Goal: Communication & Community: Answer question/provide support

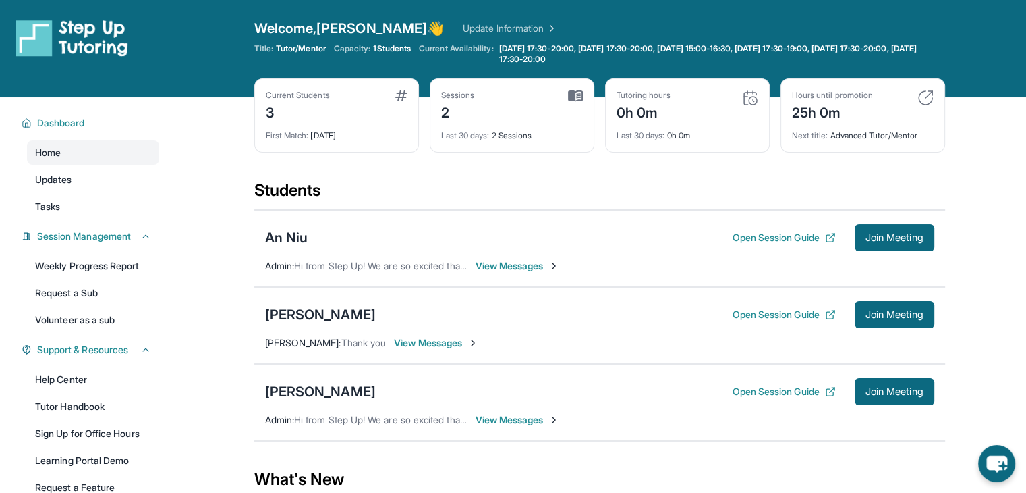
scroll to position [131, 0]
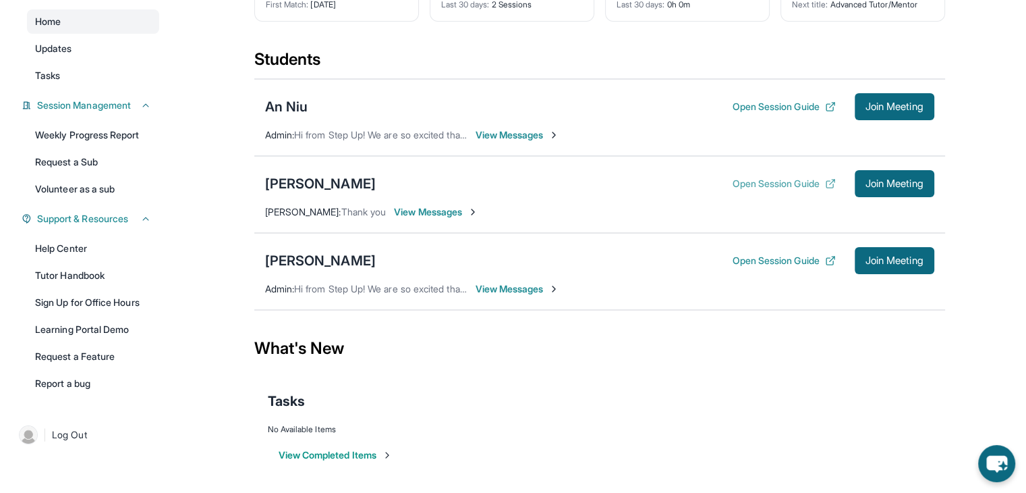
click at [814, 182] on button "Open Session Guide" at bounding box center [783, 183] width 103 height 13
click at [108, 339] on link "Learning Portal Demo" at bounding box center [93, 329] width 132 height 24
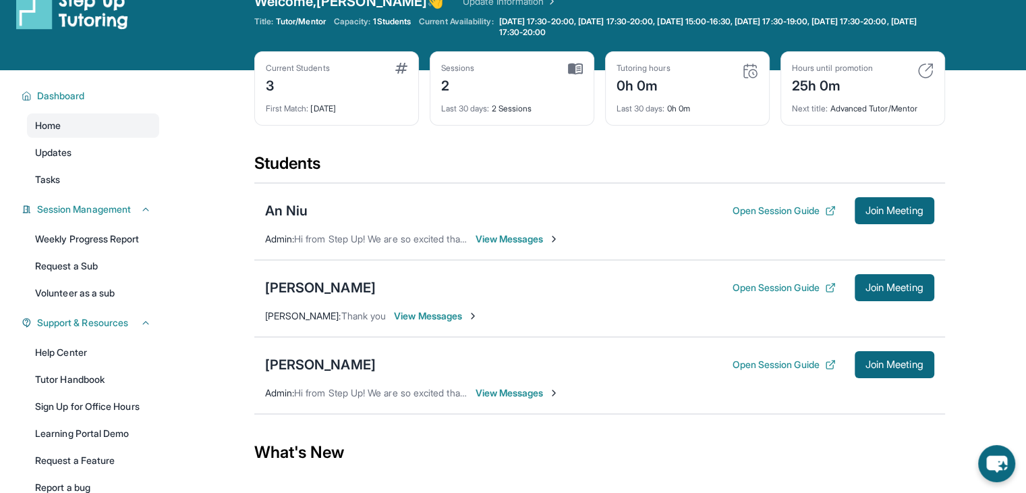
scroll to position [13, 0]
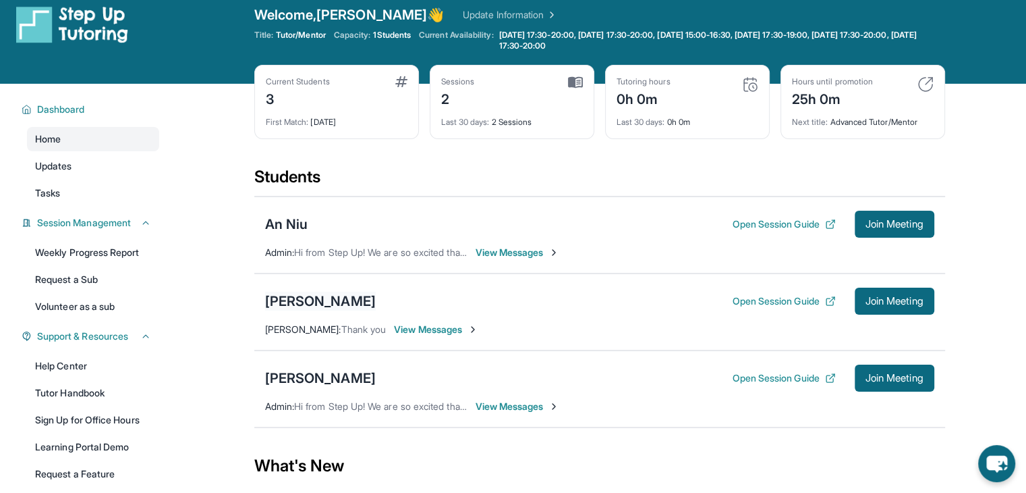
click at [342, 294] on div "[PERSON_NAME]" at bounding box center [320, 301] width 111 height 19
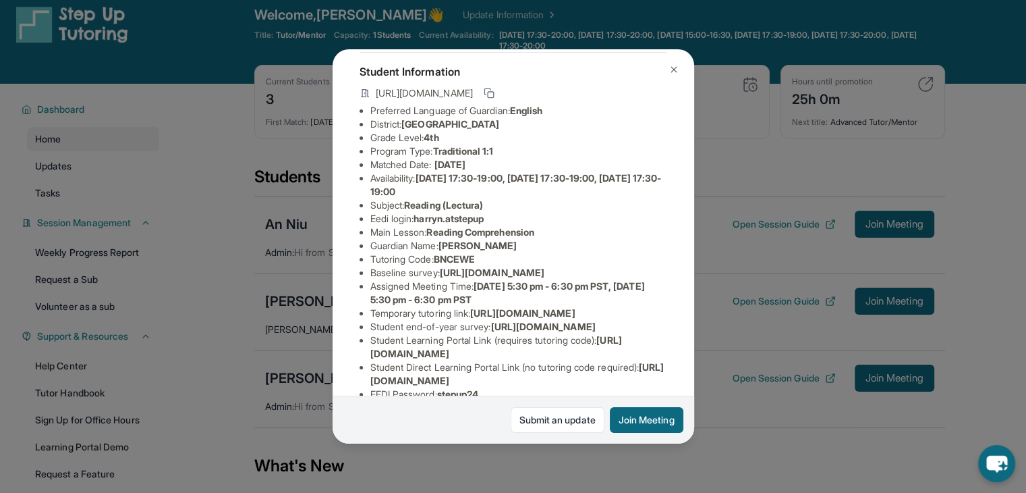
scroll to position [70, 0]
click at [491, 94] on icon at bounding box center [487, 91] width 6 height 6
click at [677, 72] on img at bounding box center [674, 69] width 11 height 11
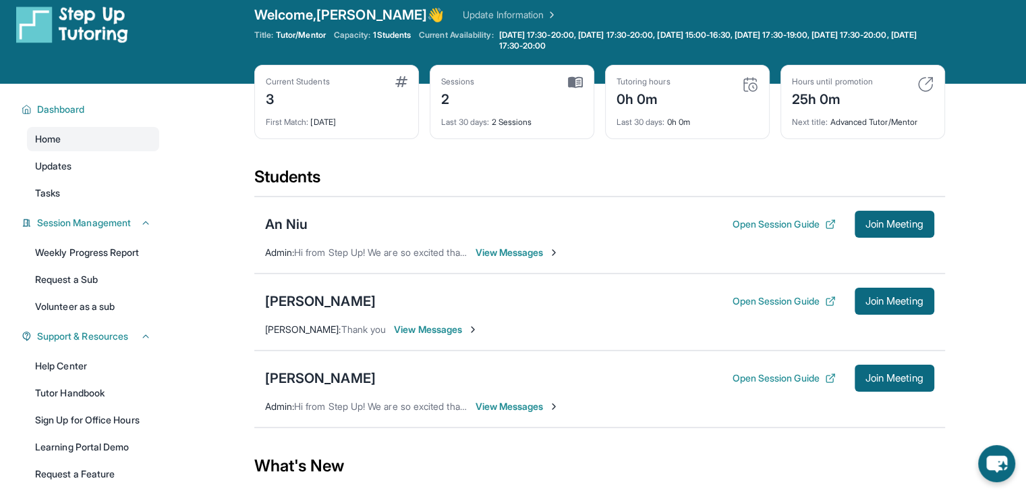
click at [426, 326] on span "View Messages" at bounding box center [436, 329] width 84 height 13
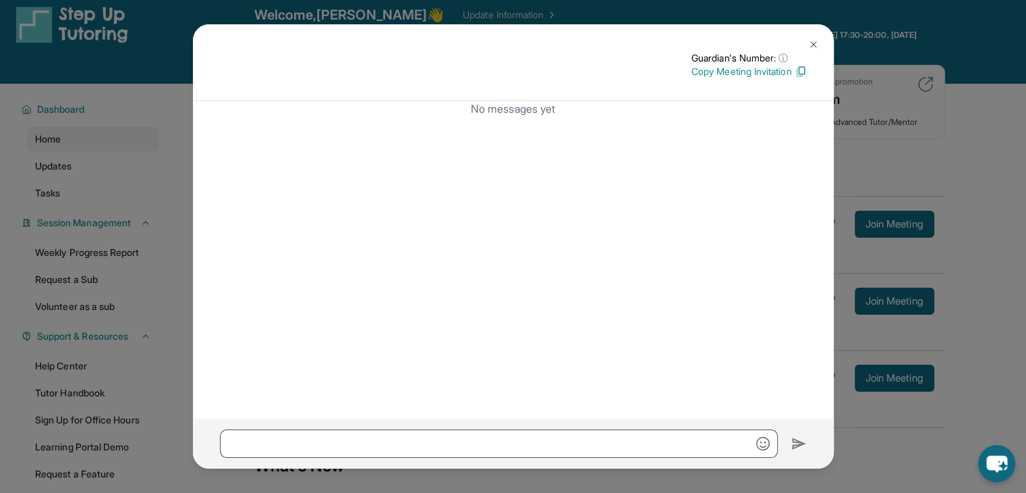
click at [389, 460] on div at bounding box center [513, 443] width 641 height 50
click at [795, 73] on img at bounding box center [801, 71] width 12 height 12
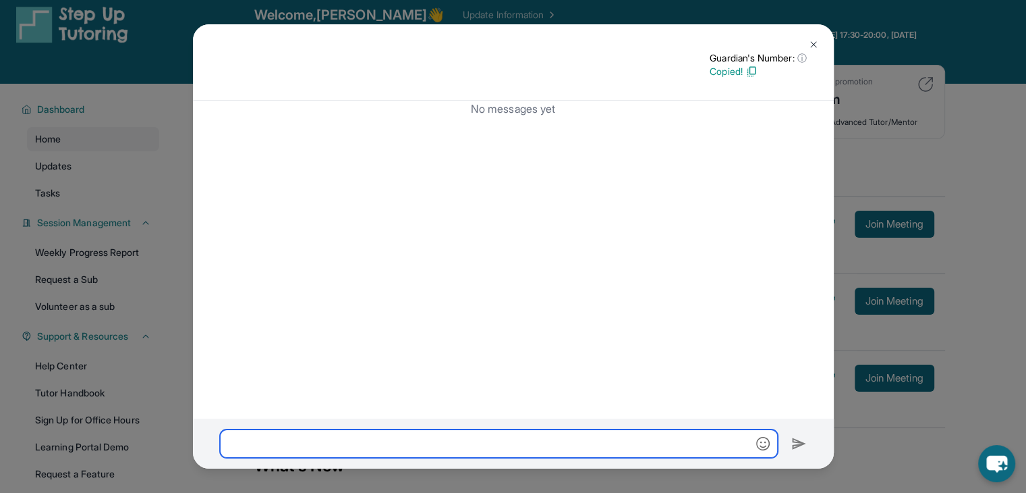
click at [343, 454] on input "text" at bounding box center [499, 443] width 558 height 28
paste input "**********"
type input "**********"
paste input "**********"
type input "*"
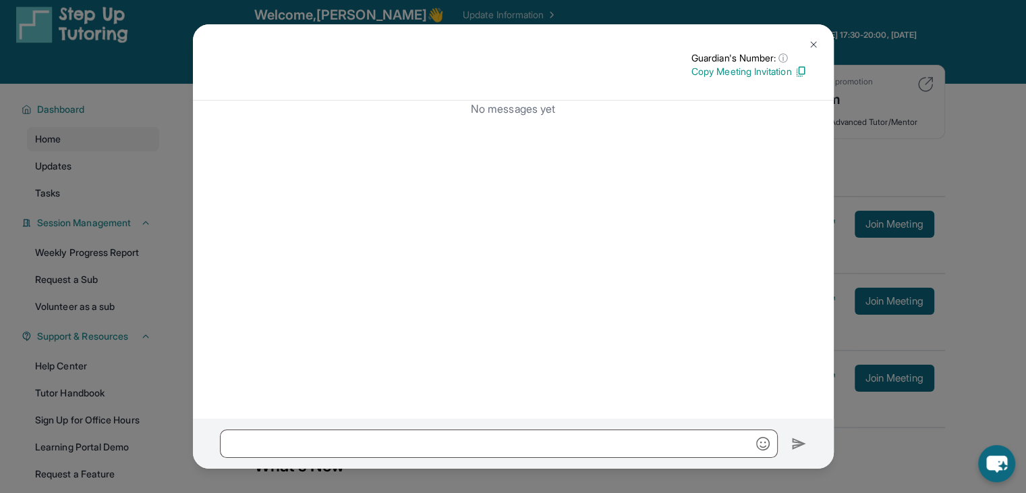
click at [812, 43] on img at bounding box center [813, 44] width 11 height 11
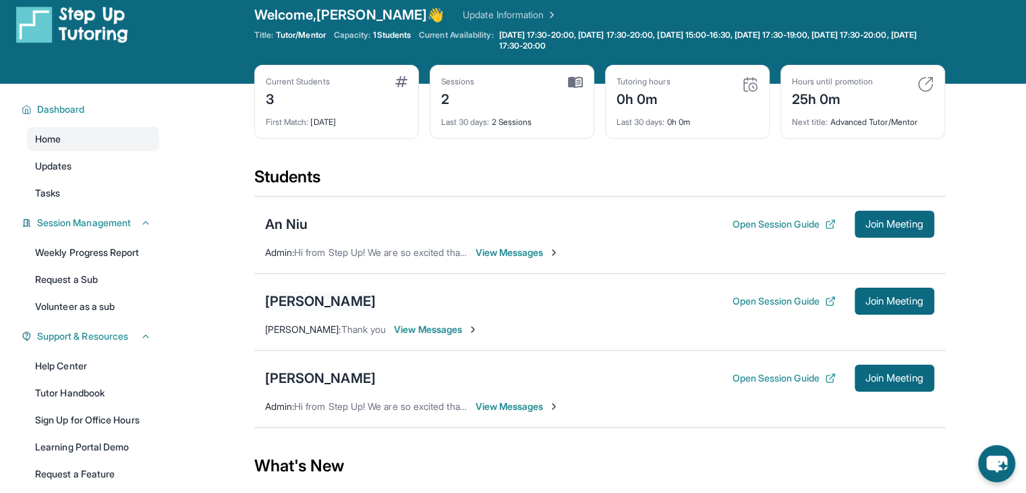
click at [332, 303] on div "[PERSON_NAME]" at bounding box center [320, 301] width 111 height 19
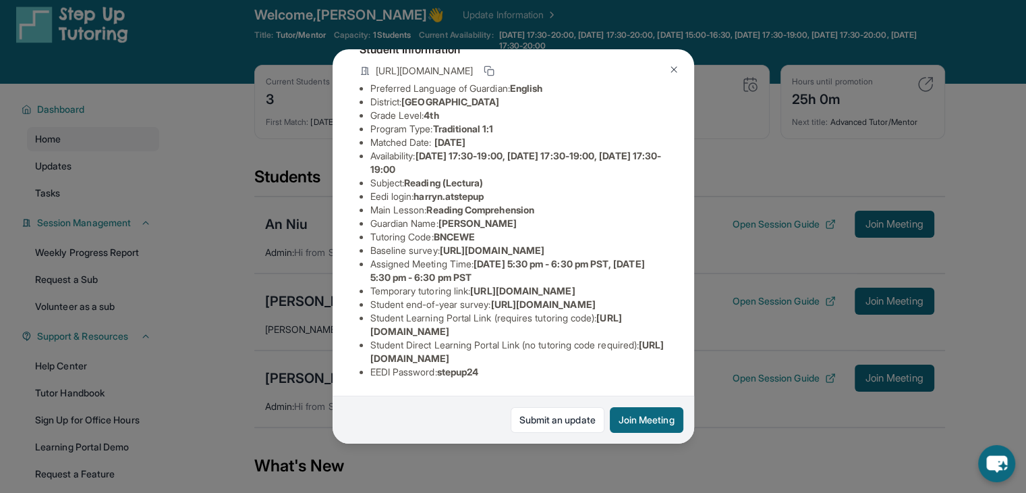
scroll to position [0, 0]
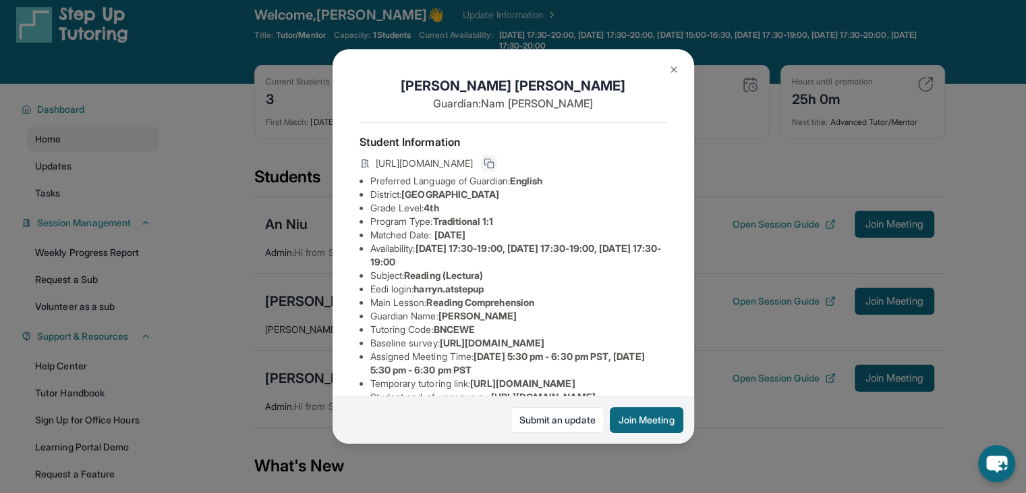
click at [495, 165] on icon at bounding box center [489, 163] width 11 height 11
